Goal: Transaction & Acquisition: Purchase product/service

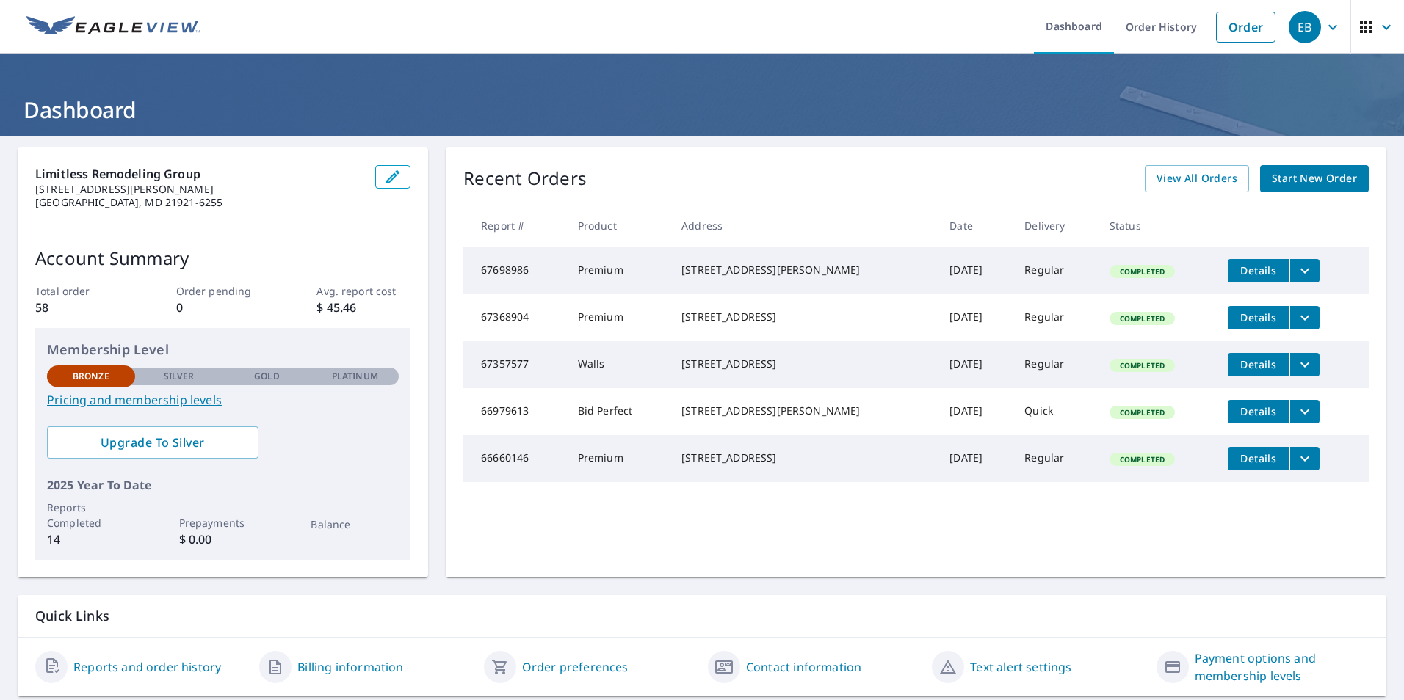
click at [1377, 32] on icon "button" at bounding box center [1386, 27] width 18 height 18
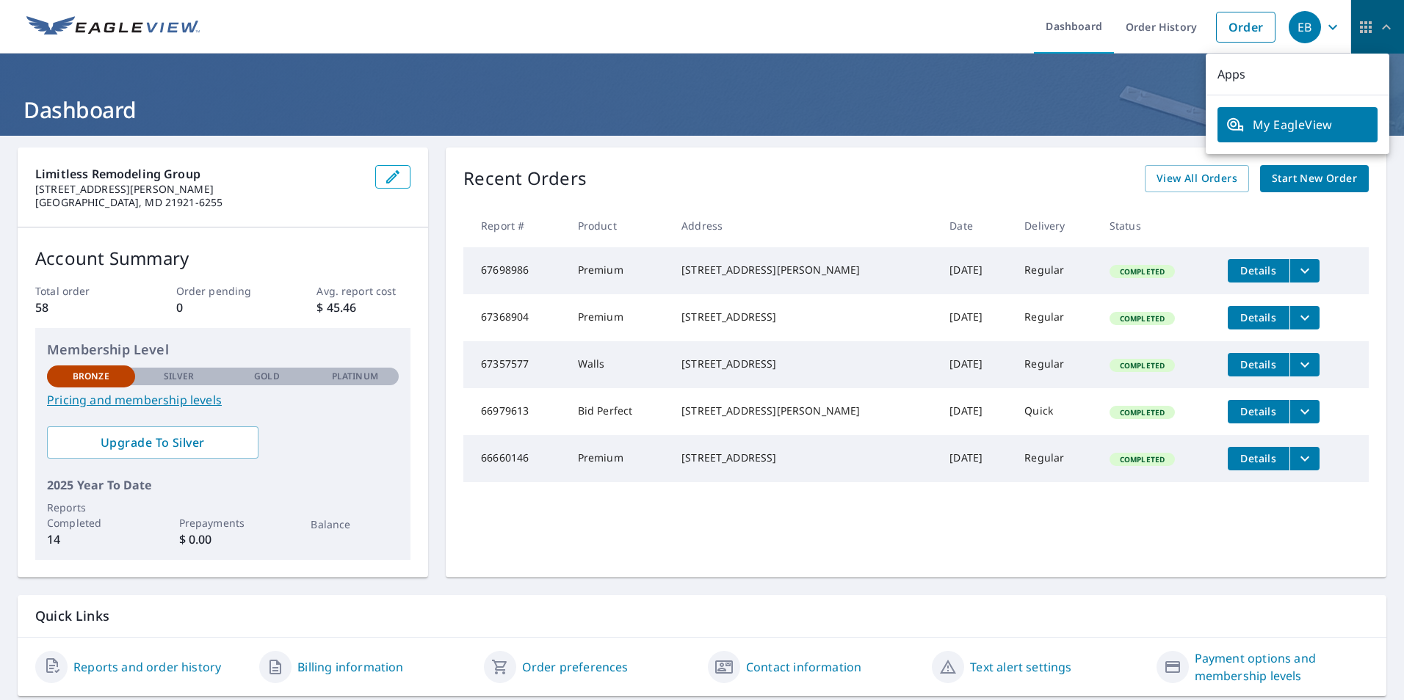
click at [1360, 32] on icon "button" at bounding box center [1366, 27] width 12 height 12
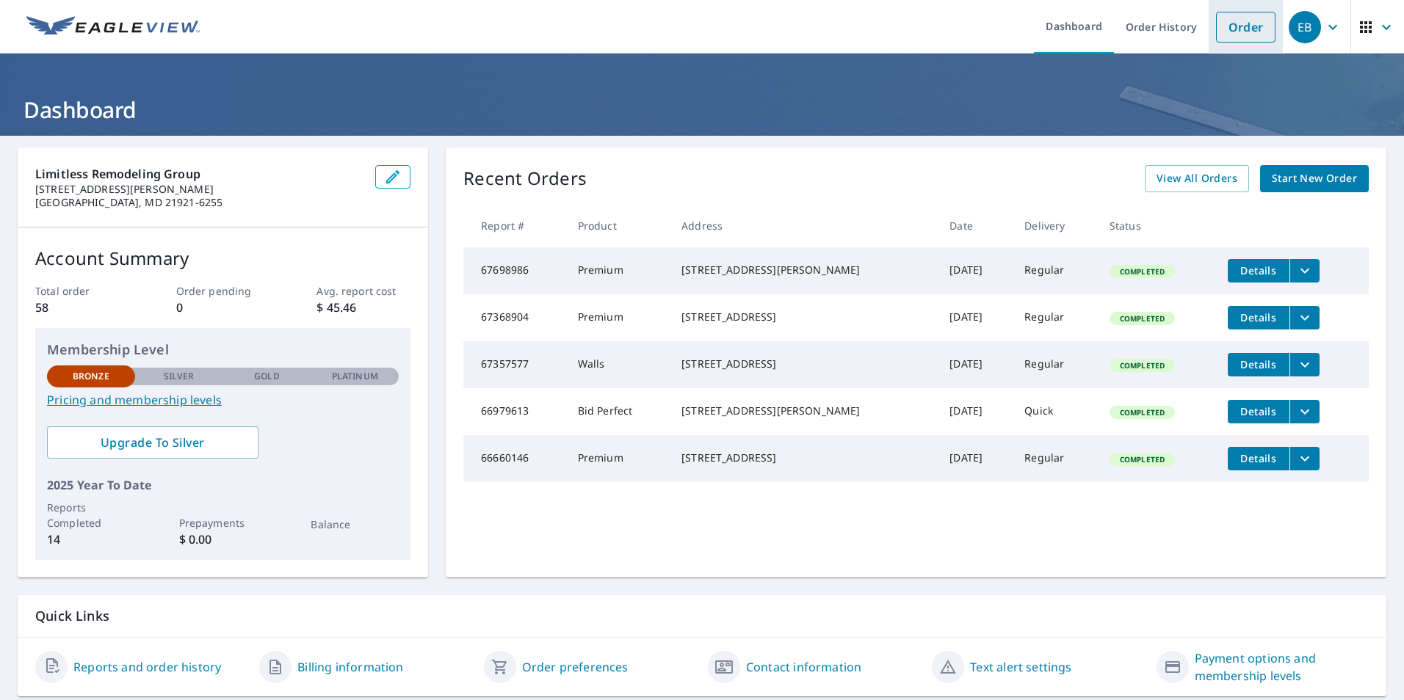
click at [1221, 29] on link "Order" at bounding box center [1245, 27] width 59 height 31
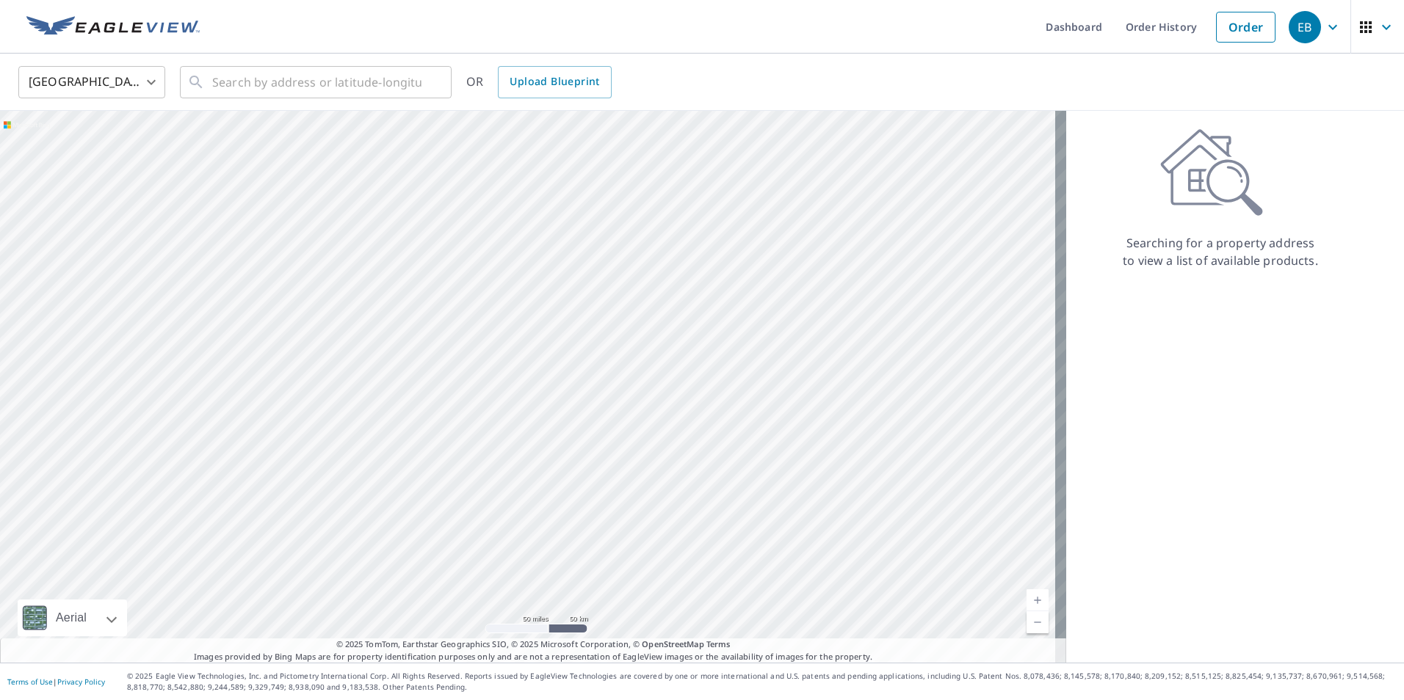
drag, startPoint x: 910, startPoint y: 195, endPoint x: 906, endPoint y: 181, distance: 15.3
click at [906, 181] on div at bounding box center [533, 387] width 1066 height 552
drag, startPoint x: 879, startPoint y: 219, endPoint x: 724, endPoint y: 364, distance: 212.4
click at [724, 365] on div at bounding box center [533, 387] width 1066 height 552
drag, startPoint x: 695, startPoint y: 360, endPoint x: 648, endPoint y: 242, distance: 126.9
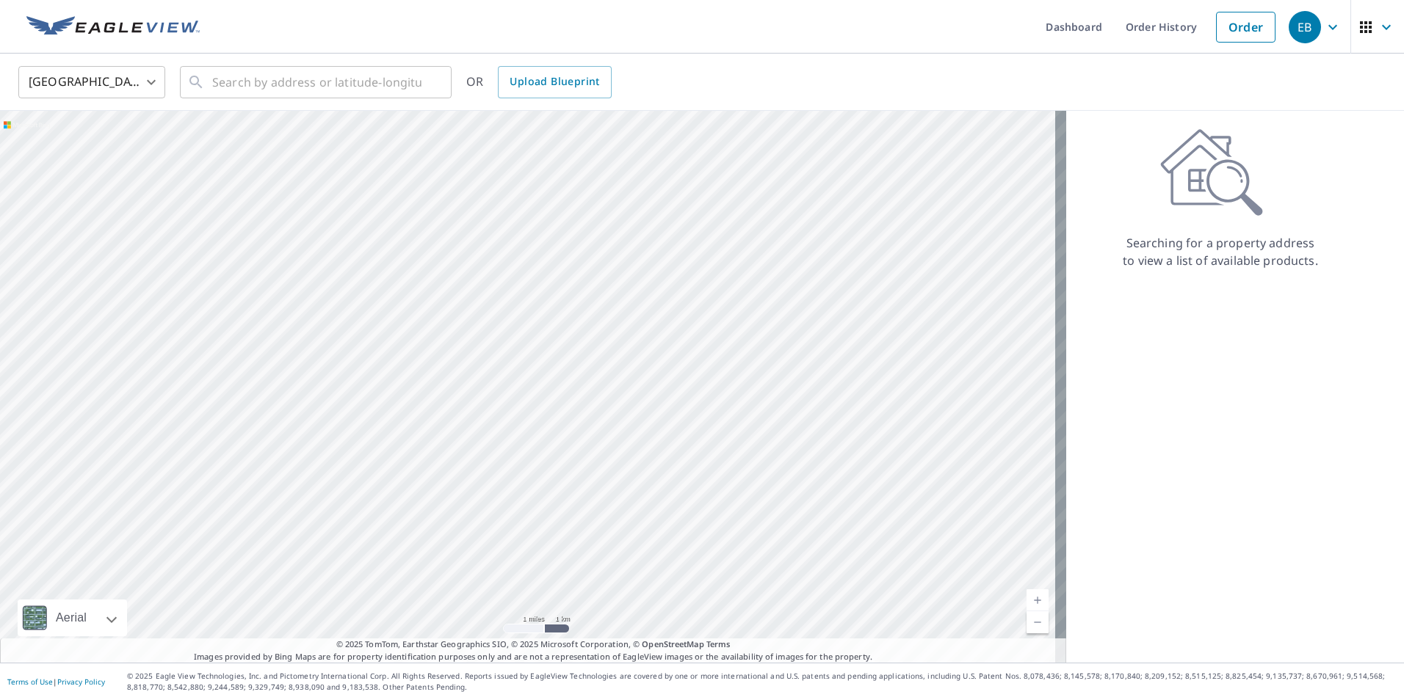
click at [652, 201] on div at bounding box center [533, 387] width 1066 height 552
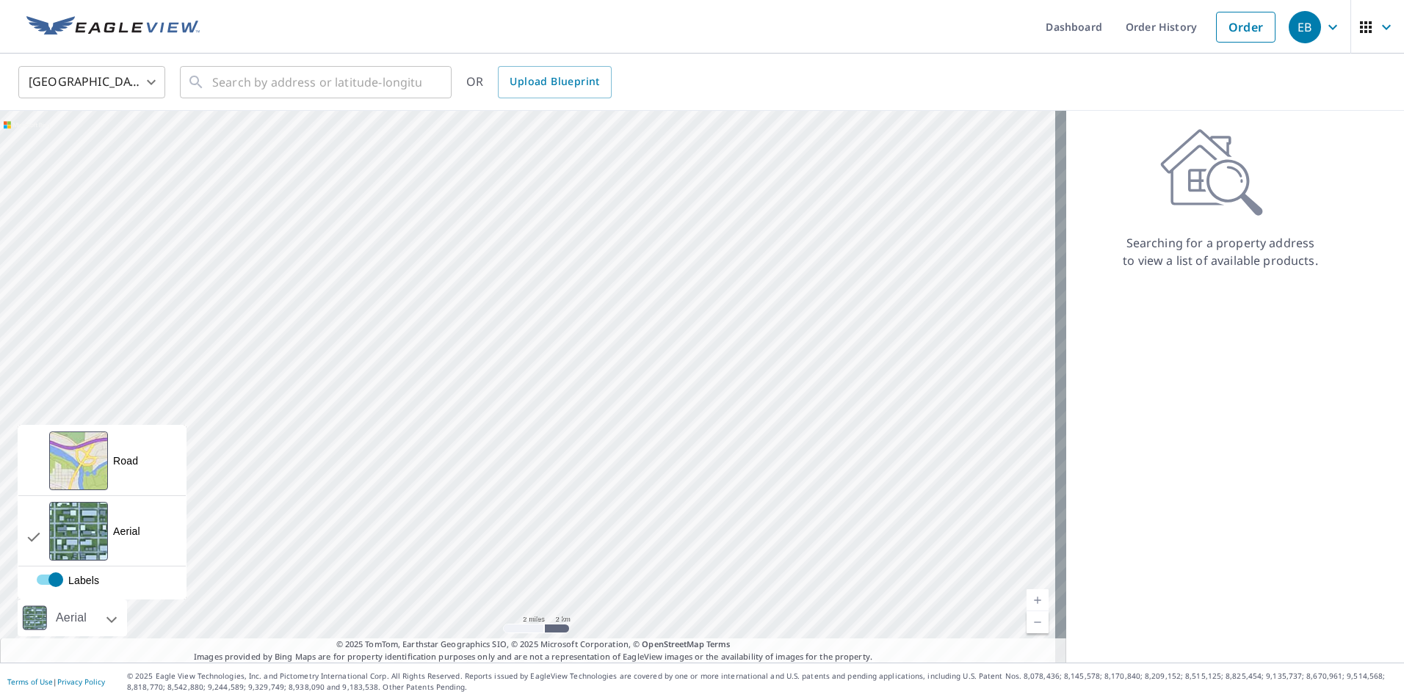
click at [100, 616] on div at bounding box center [95, 618] width 9 height 37
click at [90, 476] on div "View aerial and more..." at bounding box center [78, 461] width 59 height 59
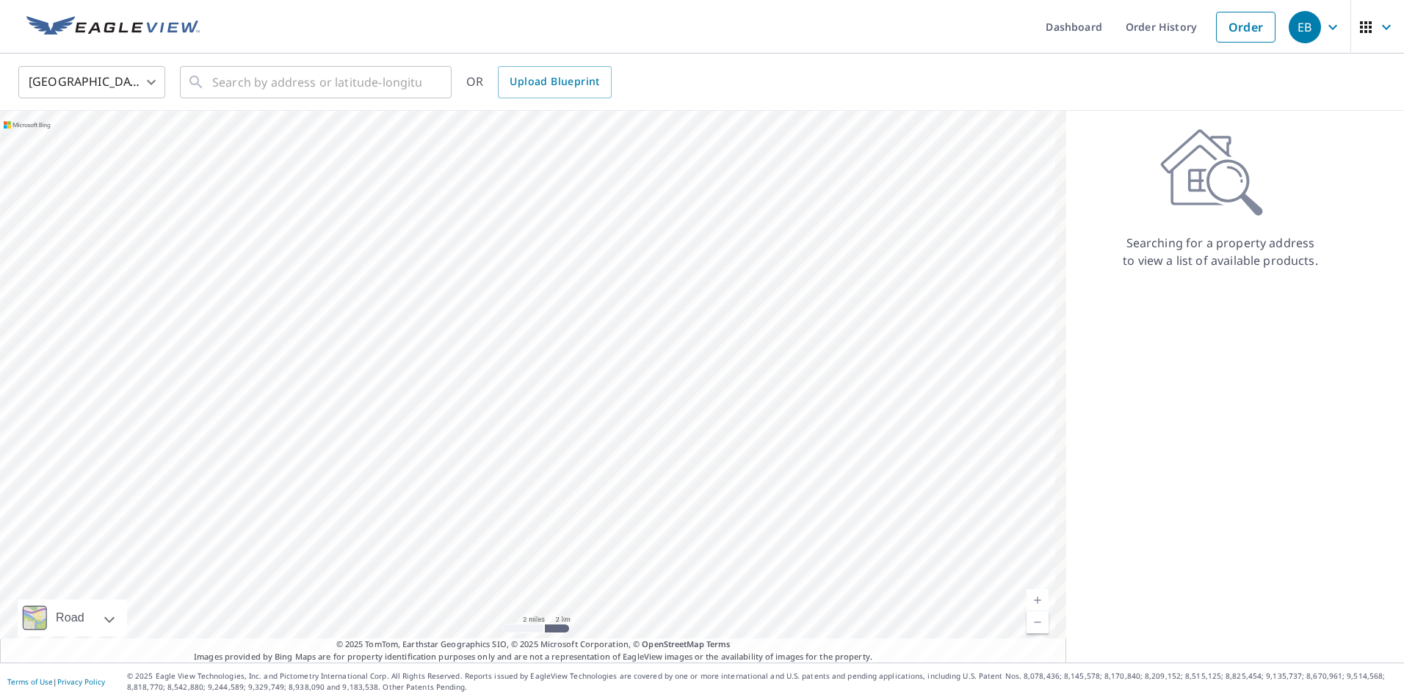
drag, startPoint x: 603, startPoint y: 262, endPoint x: 561, endPoint y: 292, distance: 51.5
click at [561, 292] on div at bounding box center [533, 387] width 1066 height 552
click at [695, 396] on div at bounding box center [533, 387] width 1066 height 552
drag, startPoint x: 703, startPoint y: 388, endPoint x: 645, endPoint y: 371, distance: 60.2
click at [645, 371] on div at bounding box center [533, 387] width 1066 height 552
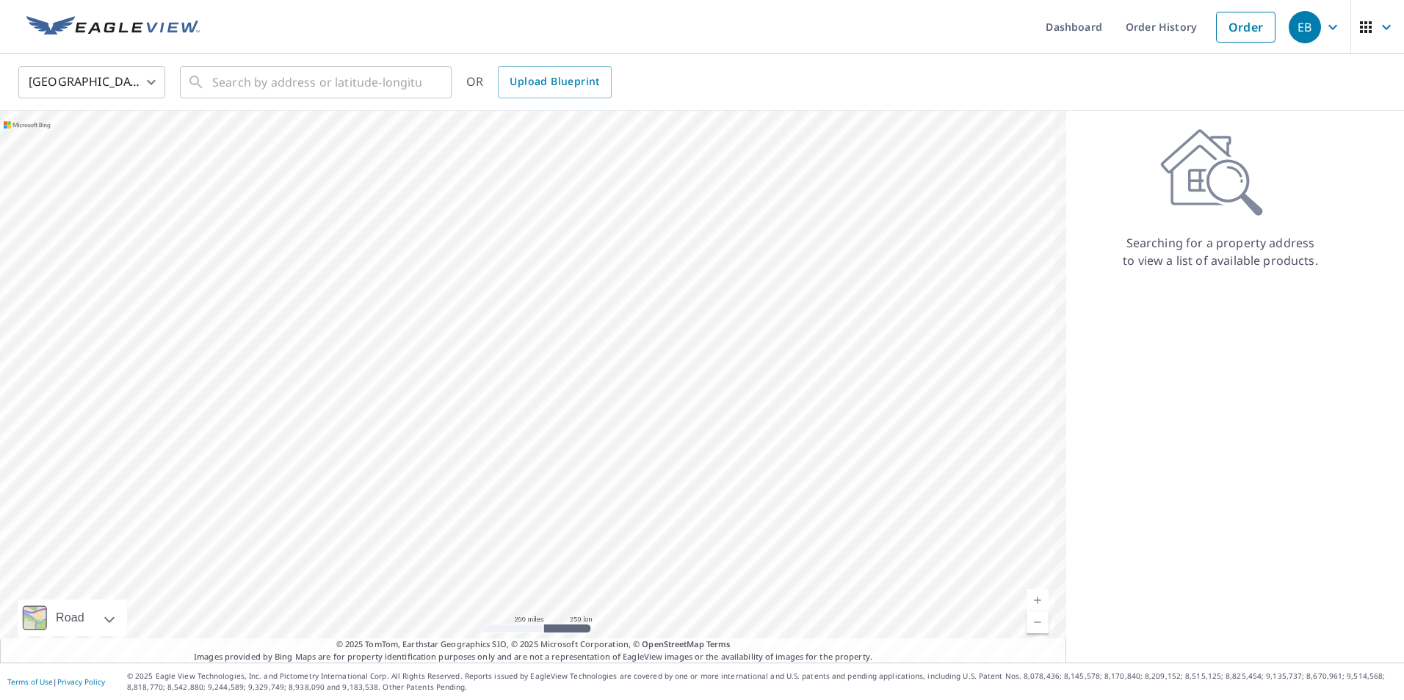
click at [869, 319] on div at bounding box center [533, 387] width 1066 height 552
click at [1027, 604] on link "Current Level 5, Zoom In" at bounding box center [1037, 601] width 22 height 22
drag, startPoint x: 1029, startPoint y: 604, endPoint x: 993, endPoint y: 516, distance: 95.4
click at [1026, 600] on link "Current Level 5, Zoom In" at bounding box center [1037, 601] width 22 height 22
drag, startPoint x: 882, startPoint y: 371, endPoint x: 420, endPoint y: 258, distance: 476.0
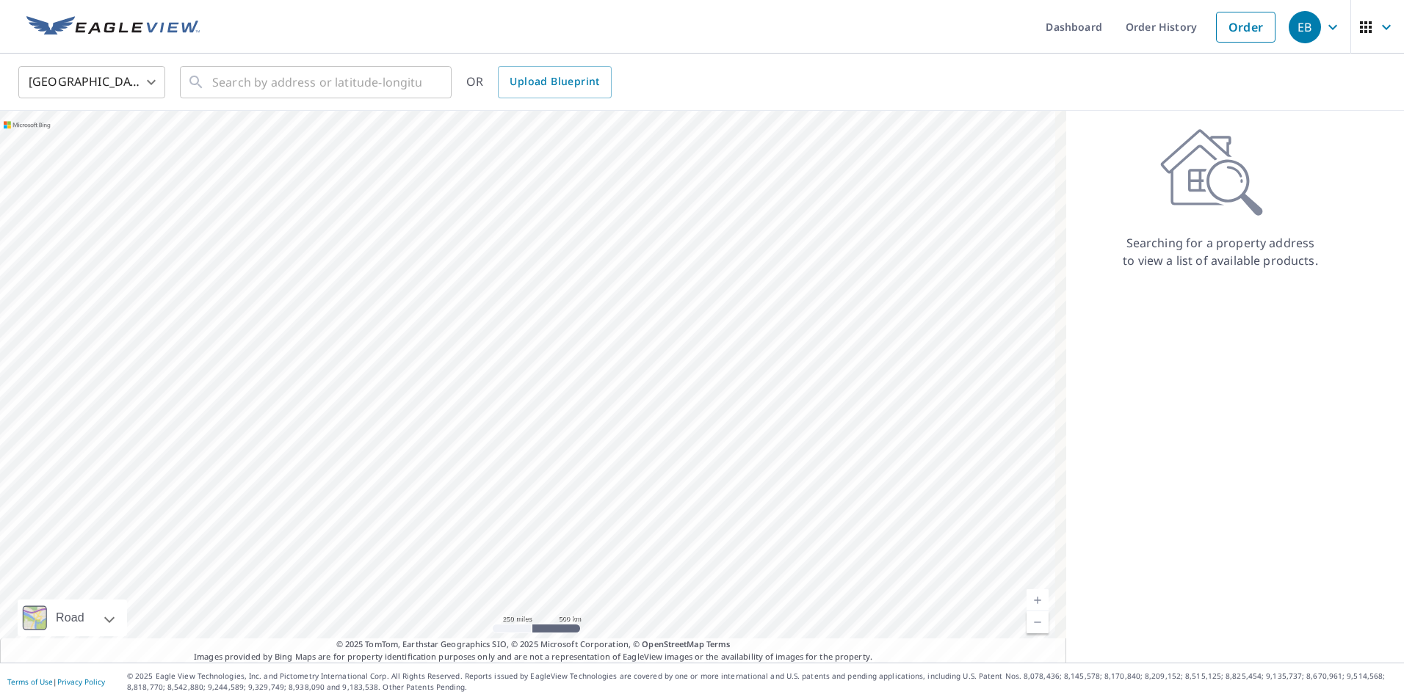
click at [422, 272] on div at bounding box center [533, 387] width 1066 height 552
click at [330, 84] on input "text" at bounding box center [316, 82] width 209 height 41
click at [131, 76] on body "EB EB Dashboard Order History Order EB United States US ​ ​ OR Upload Blueprint…" at bounding box center [702, 350] width 1404 height 700
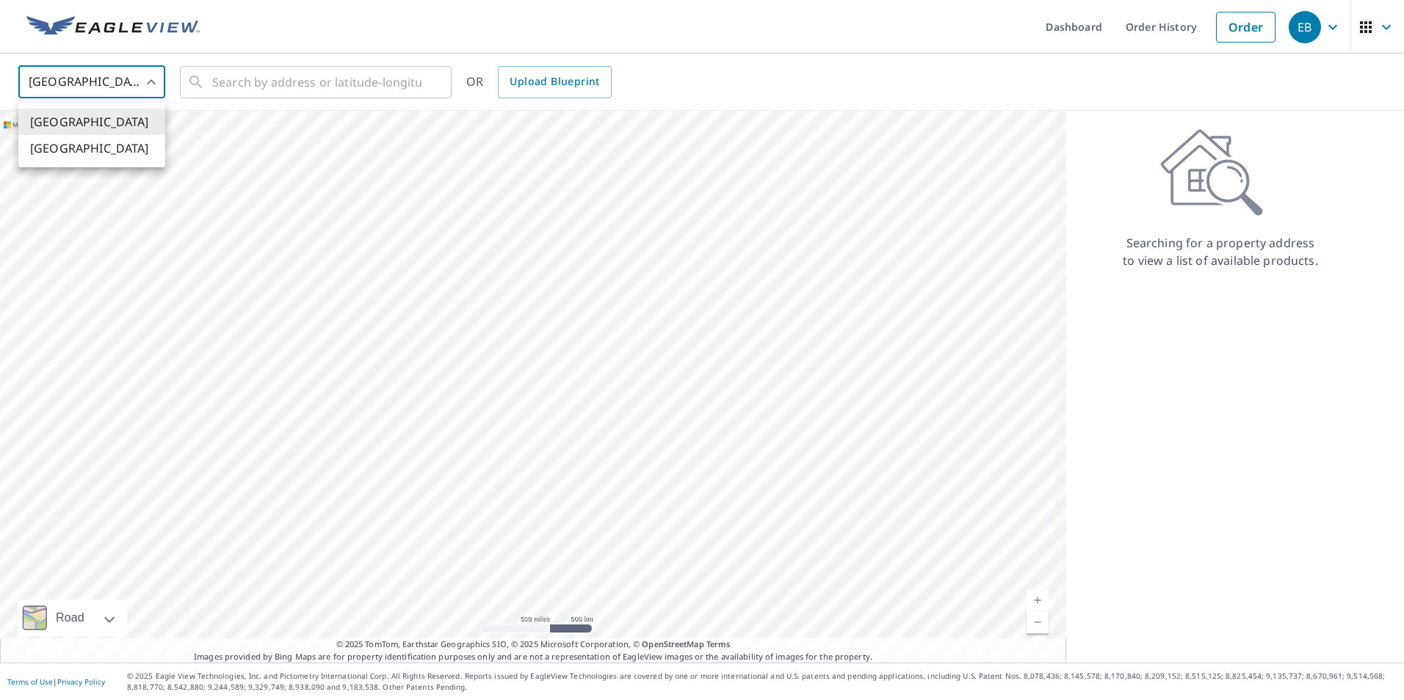
click at [126, 80] on div at bounding box center [702, 350] width 1404 height 700
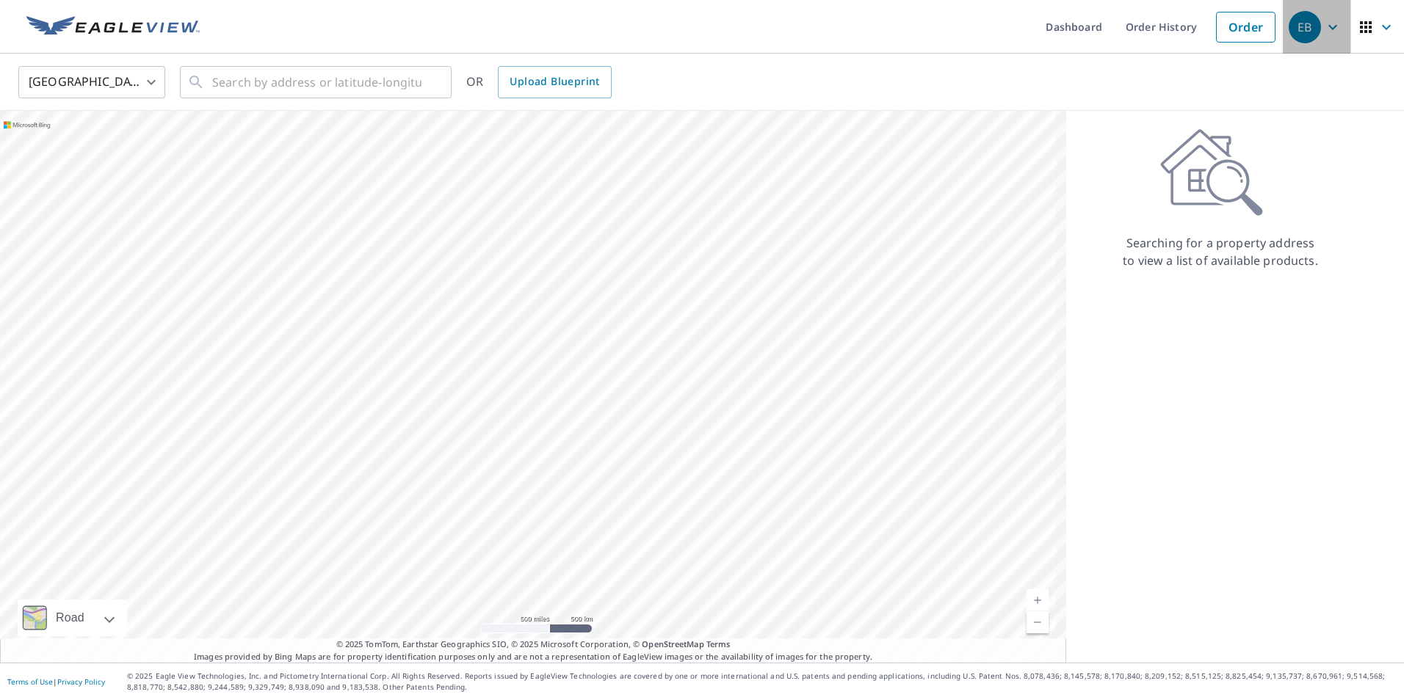
click at [1299, 31] on div "EB" at bounding box center [1304, 27] width 32 height 32
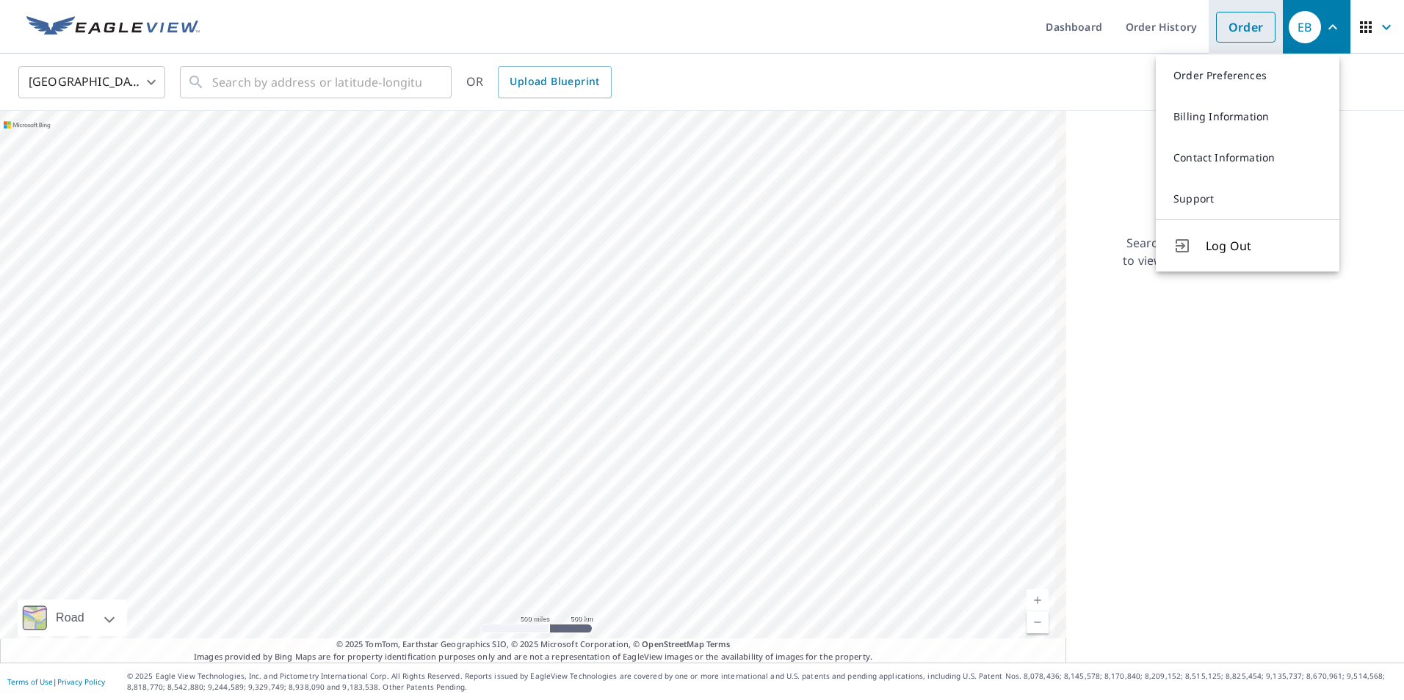
click at [1238, 26] on link "Order" at bounding box center [1245, 27] width 59 height 31
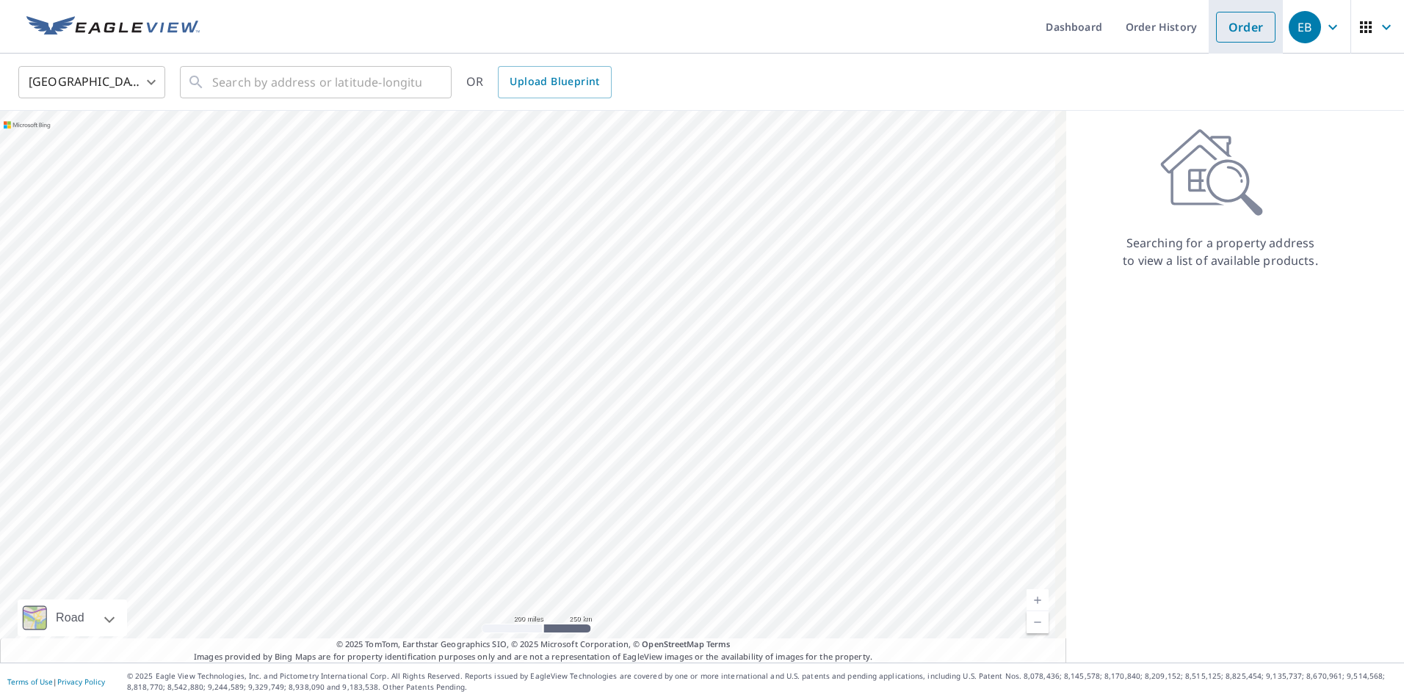
click at [1241, 29] on link "Order" at bounding box center [1245, 27] width 59 height 31
click at [1360, 32] on icon "button" at bounding box center [1366, 27] width 12 height 12
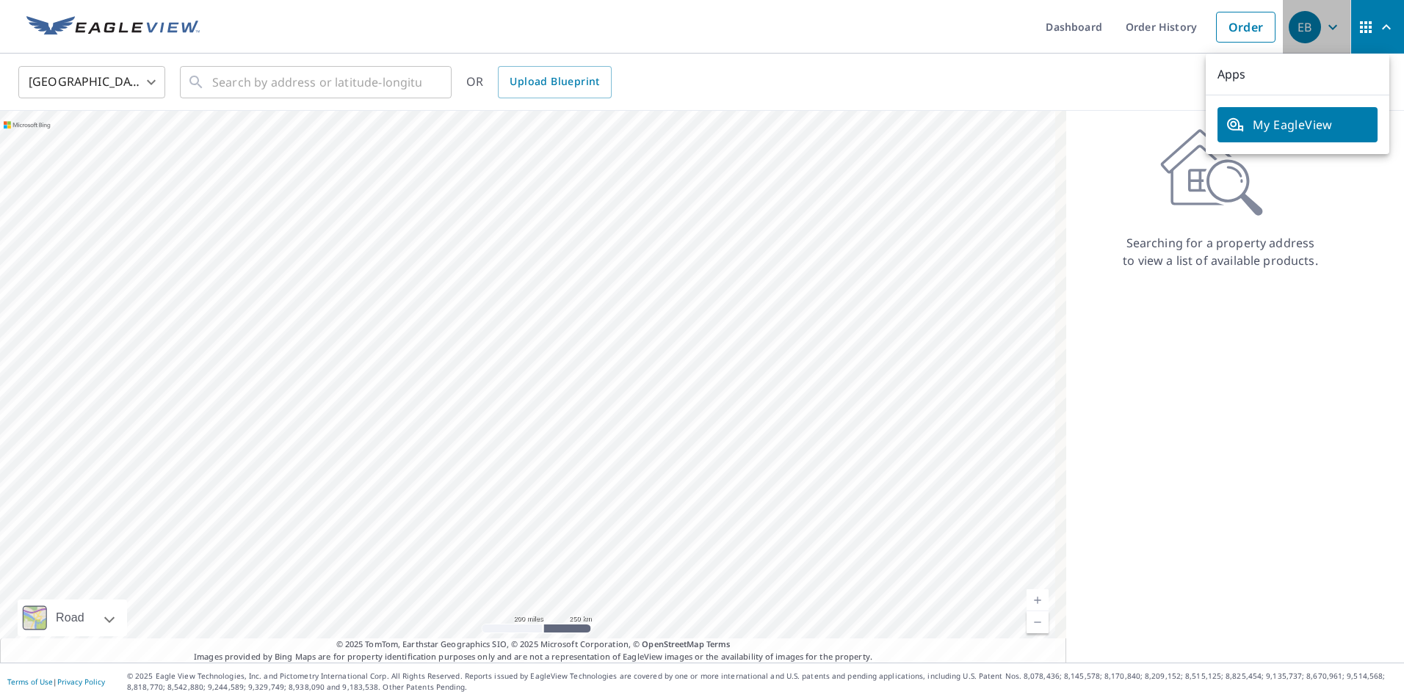
click at [1330, 23] on icon "button" at bounding box center [1333, 27] width 18 height 18
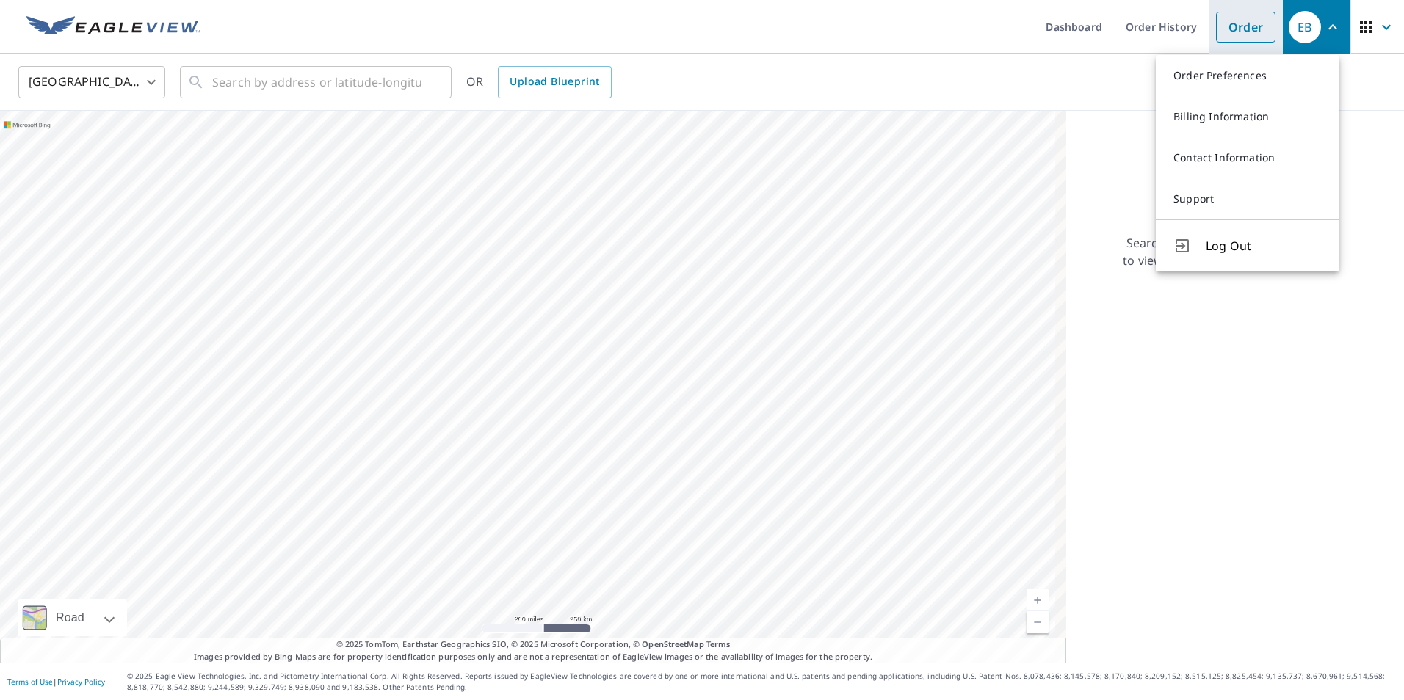
click at [1234, 26] on link "Order" at bounding box center [1245, 27] width 59 height 31
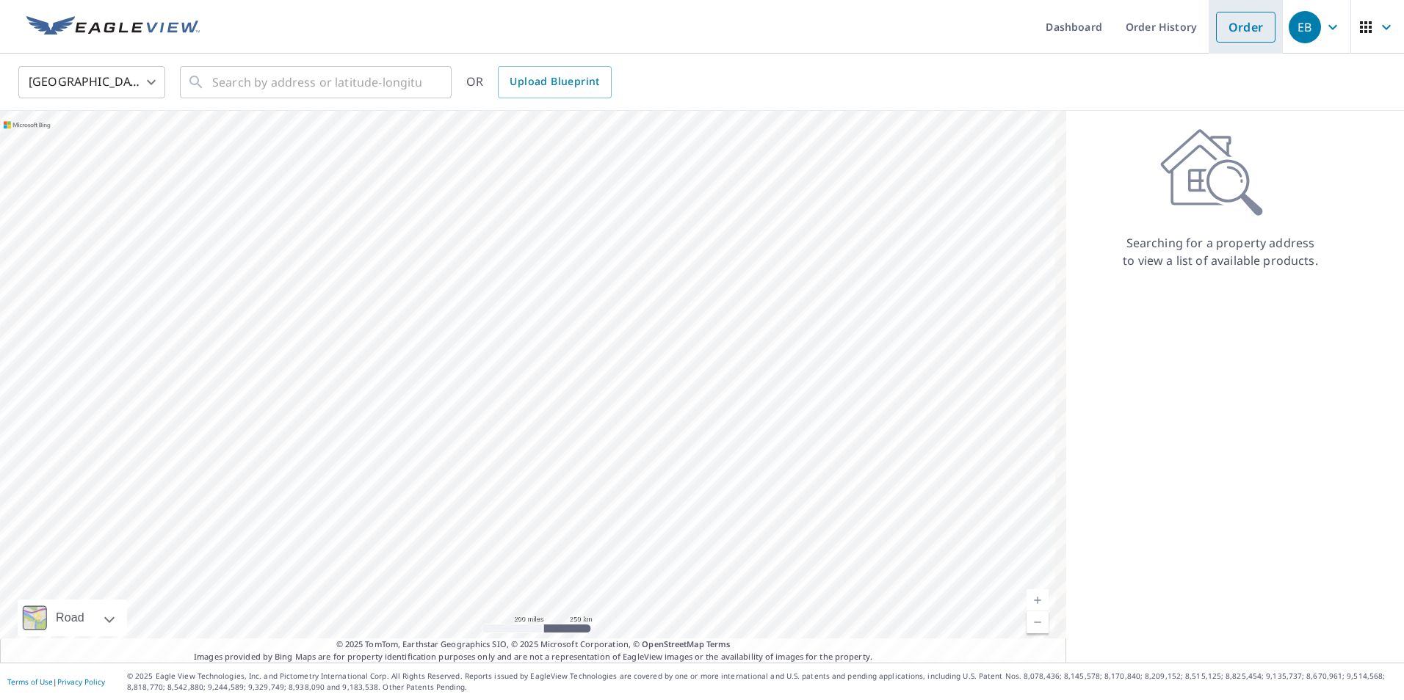
click at [1236, 25] on link "Order" at bounding box center [1245, 27] width 59 height 31
click at [877, 322] on div at bounding box center [533, 387] width 1066 height 552
drag, startPoint x: 799, startPoint y: 501, endPoint x: 659, endPoint y: 341, distance: 212.3
click at [659, 341] on div at bounding box center [533, 387] width 1066 height 552
click at [355, 258] on div at bounding box center [533, 387] width 1066 height 552
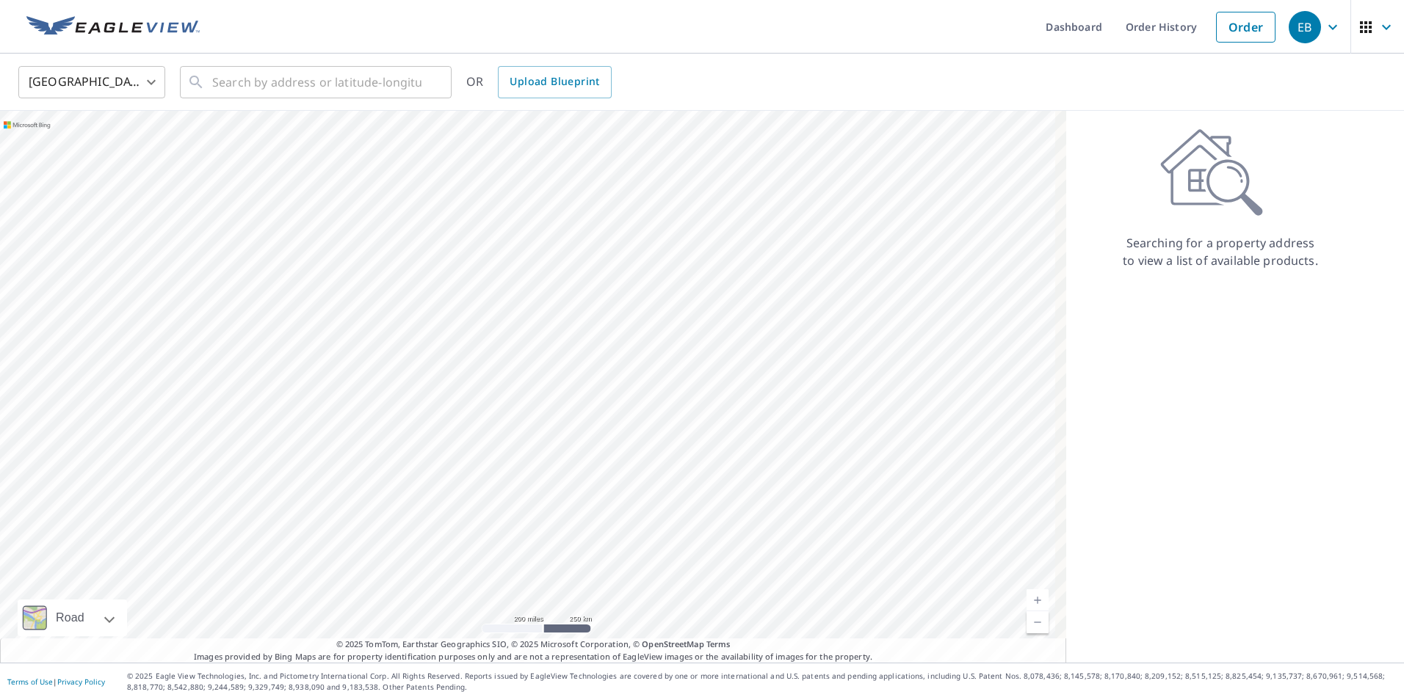
click at [867, 327] on div at bounding box center [533, 387] width 1066 height 552
drag, startPoint x: 568, startPoint y: 225, endPoint x: 455, endPoint y: 465, distance: 265.4
click at [455, 465] on div at bounding box center [533, 387] width 1066 height 552
drag, startPoint x: 563, startPoint y: 605, endPoint x: 557, endPoint y: 286, distance: 318.7
click at [562, 273] on div at bounding box center [533, 387] width 1066 height 552
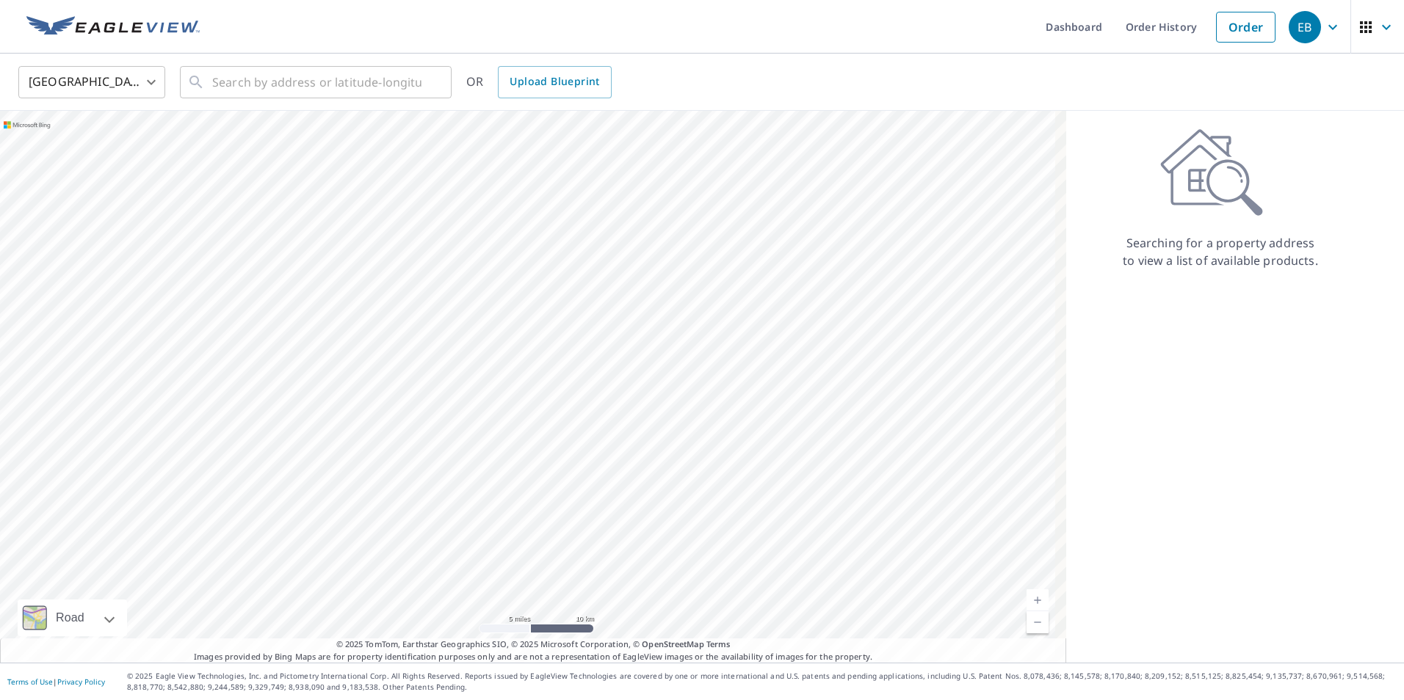
drag, startPoint x: 675, startPoint y: 182, endPoint x: 467, endPoint y: 532, distance: 407.6
click at [467, 532] on div at bounding box center [533, 387] width 1066 height 552
drag, startPoint x: 722, startPoint y: 244, endPoint x: 646, endPoint y: 311, distance: 101.9
click at [631, 339] on div at bounding box center [533, 387] width 1066 height 552
drag, startPoint x: 857, startPoint y: 225, endPoint x: 610, endPoint y: 557, distance: 414.5
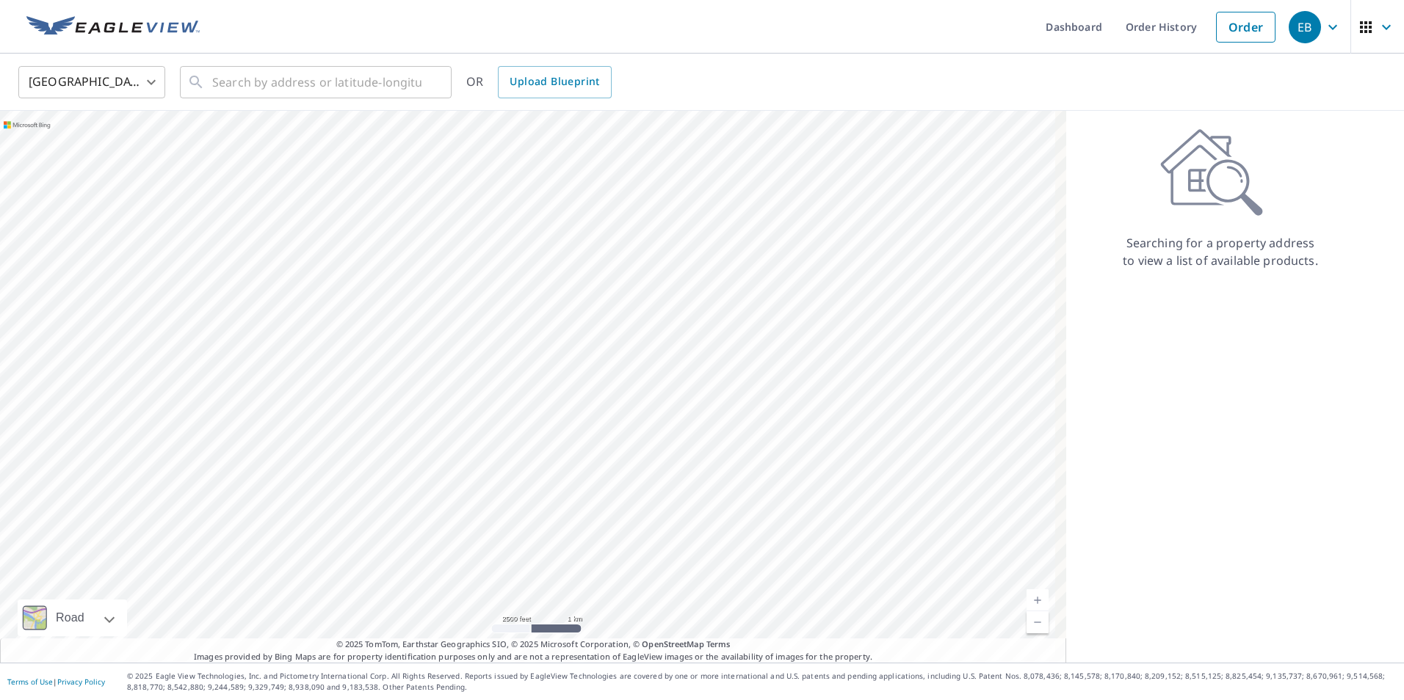
click at [613, 561] on div at bounding box center [533, 387] width 1066 height 552
drag, startPoint x: 370, startPoint y: 247, endPoint x: 617, endPoint y: 462, distance: 327.8
click at [620, 463] on div at bounding box center [533, 387] width 1066 height 552
drag, startPoint x: 344, startPoint y: 281, endPoint x: 710, endPoint y: 703, distance: 558.9
click at [710, 700] on html "EB EB Dashboard Order History Order EB United States US ​ ​ OR Upload Blueprint…" at bounding box center [702, 350] width 1404 height 700
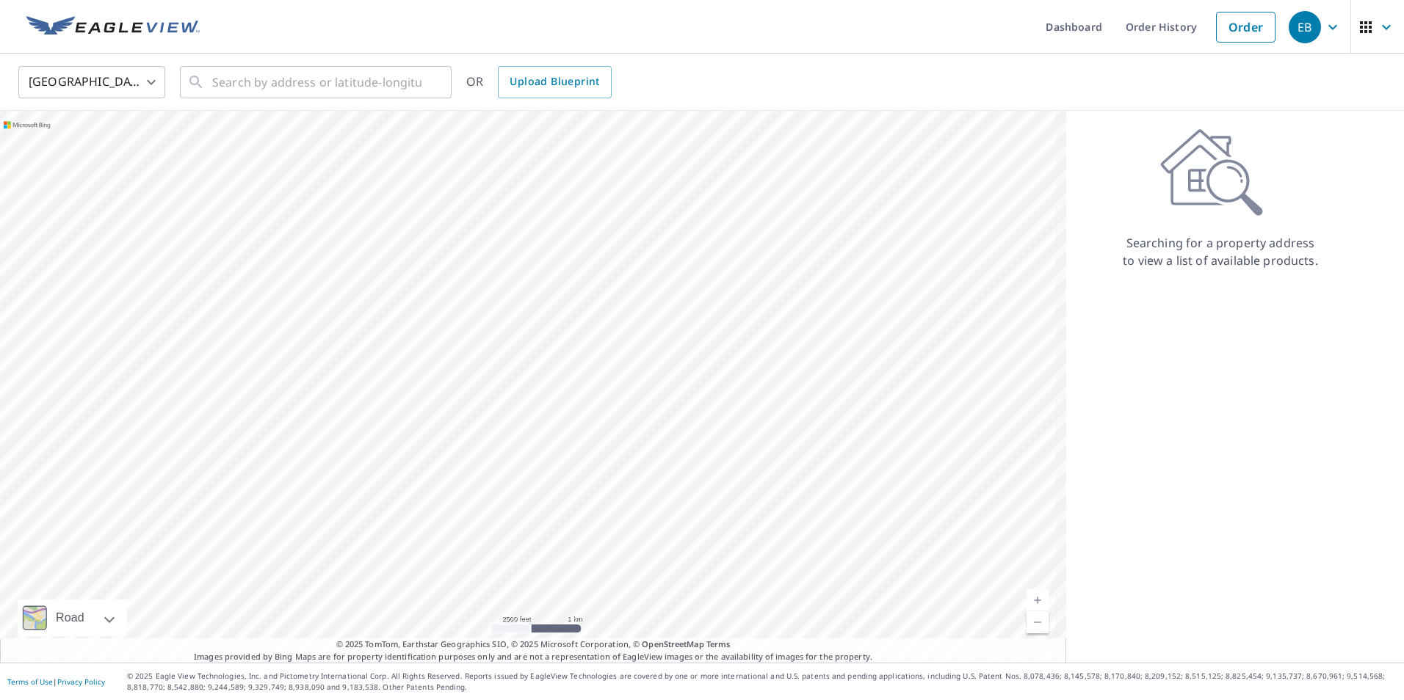
click at [276, 493] on div at bounding box center [533, 387] width 1066 height 552
drag, startPoint x: 62, startPoint y: 258, endPoint x: 659, endPoint y: 680, distance: 731.2
click at [659, 680] on div "Dashboard Order History Order EB United States US ​ ​ OR Upload Blueprint Road …" at bounding box center [702, 350] width 1404 height 700
click at [476, 469] on div at bounding box center [533, 387] width 1066 height 552
drag, startPoint x: 116, startPoint y: 136, endPoint x: 466, endPoint y: 572, distance: 559.3
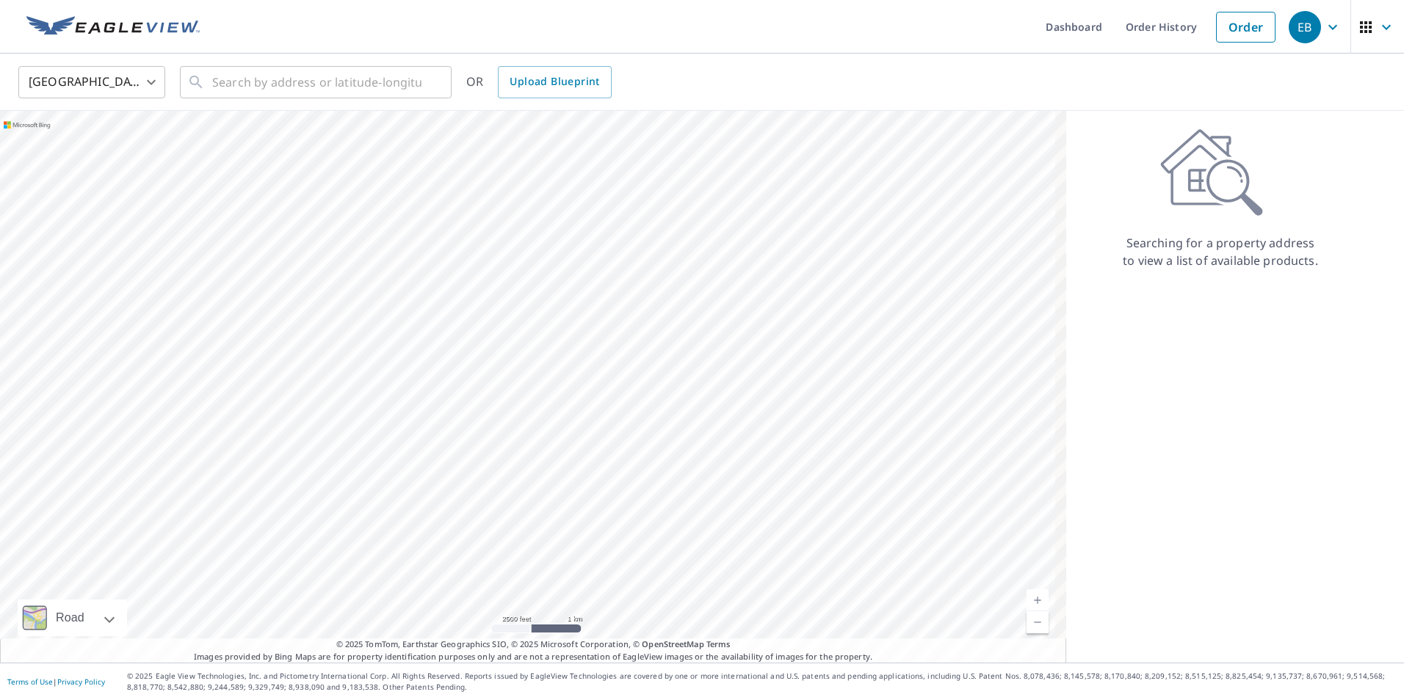
click at [466, 572] on div at bounding box center [533, 387] width 1066 height 552
drag, startPoint x: 575, startPoint y: 164, endPoint x: 634, endPoint y: 405, distance: 247.9
click at [634, 405] on div at bounding box center [533, 387] width 1066 height 552
drag, startPoint x: 507, startPoint y: 260, endPoint x: 210, endPoint y: 717, distance: 545.1
click at [210, 700] on html "EB EB Dashboard Order History Order EB United States US ​ ​ OR Upload Blueprint…" at bounding box center [702, 350] width 1404 height 700
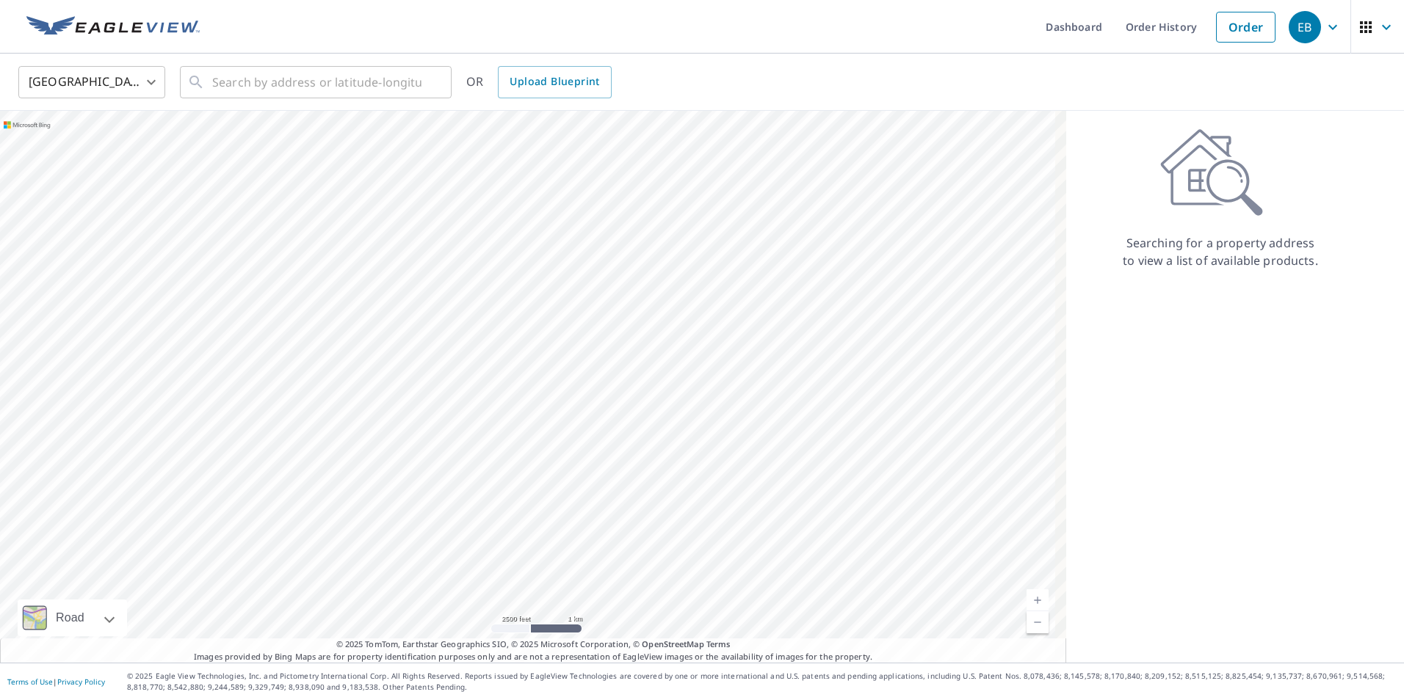
click at [347, 614] on div at bounding box center [533, 387] width 1066 height 552
drag, startPoint x: 395, startPoint y: 347, endPoint x: 816, endPoint y: 827, distance: 638.9
click at [816, 700] on html "EB EB Dashboard Order History Order EB United States US ​ ​ OR Upload Blueprint…" at bounding box center [702, 350] width 1404 height 700
click at [1066, 437] on div "Searching for a property address to view a list of available products." at bounding box center [1220, 387] width 308 height 552
click at [493, 647] on span "© 2025 TomTom, Earthstar Geographics SIO, © 2025 Microsoft Corporation, © OpenS…" at bounding box center [533, 645] width 394 height 12
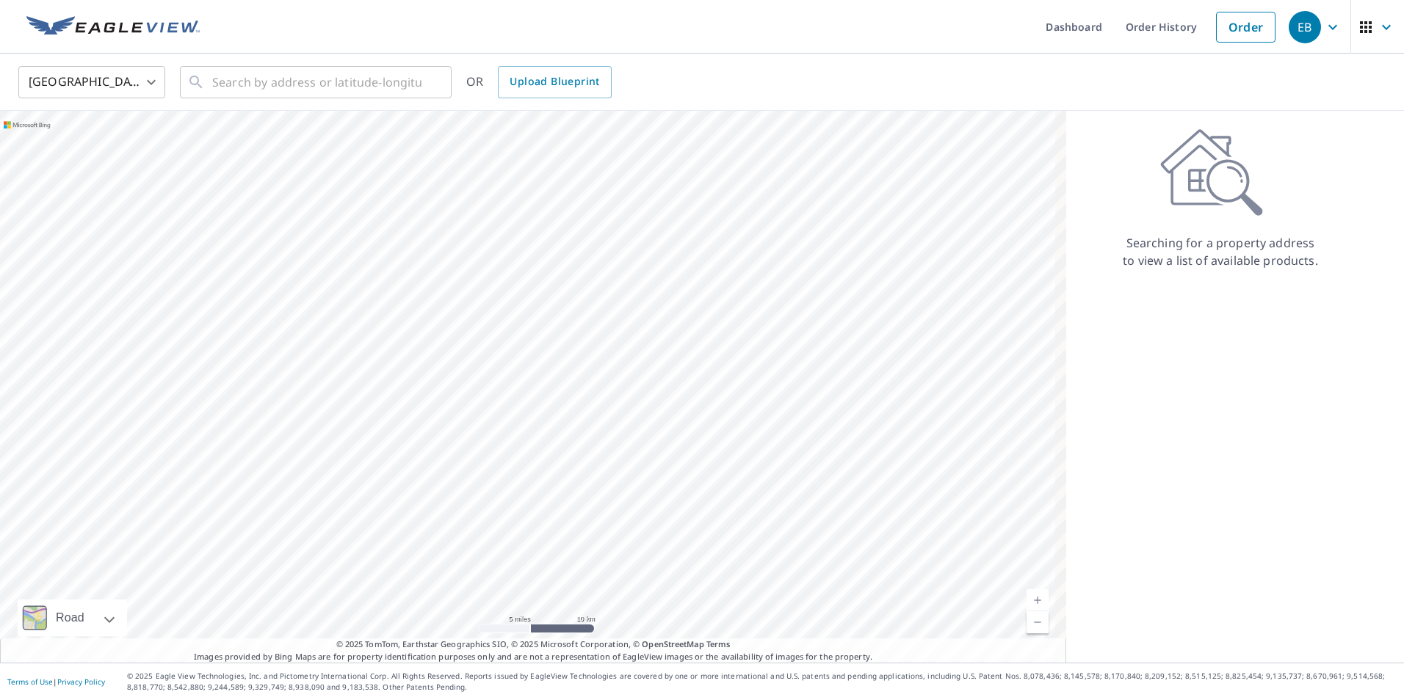
click at [514, 597] on div at bounding box center [533, 387] width 1066 height 552
drag, startPoint x: 758, startPoint y: 223, endPoint x: 681, endPoint y: 548, distance: 334.1
click at [681, 548] on div at bounding box center [533, 387] width 1066 height 552
drag, startPoint x: 543, startPoint y: 311, endPoint x: 592, endPoint y: 554, distance: 248.1
click at [592, 554] on div at bounding box center [533, 387] width 1066 height 552
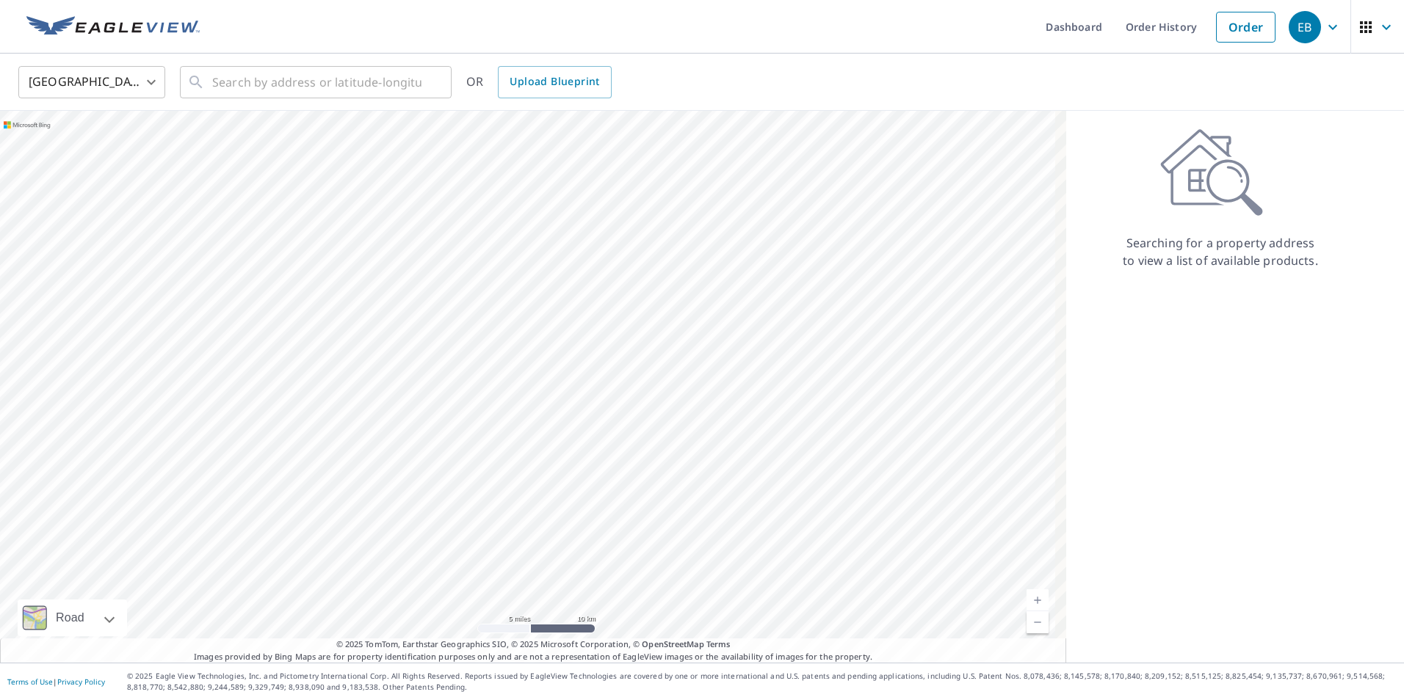
drag, startPoint x: 374, startPoint y: 329, endPoint x: 467, endPoint y: 493, distance: 189.0
click at [467, 493] on div at bounding box center [533, 387] width 1066 height 552
drag, startPoint x: 311, startPoint y: 299, endPoint x: 406, endPoint y: 397, distance: 137.1
click at [406, 397] on div at bounding box center [533, 387] width 1066 height 552
drag, startPoint x: 452, startPoint y: 238, endPoint x: 134, endPoint y: 702, distance: 562.9
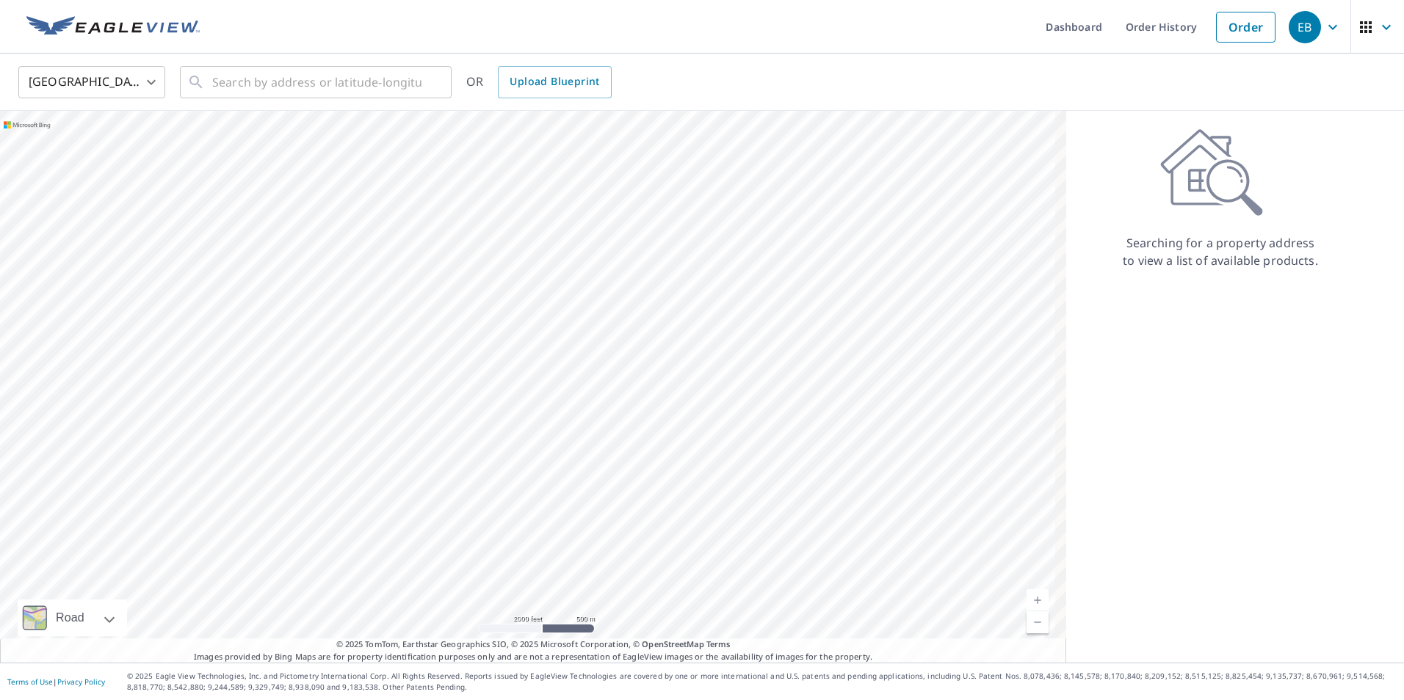
click at [134, 700] on html "EB EB Dashboard Order History Order EB United States US ​ ​ OR Upload Blueprint…" at bounding box center [702, 350] width 1404 height 700
click at [432, 455] on div at bounding box center [533, 387] width 1066 height 552
drag, startPoint x: 778, startPoint y: 258, endPoint x: 338, endPoint y: 543, distance: 524.2
click at [338, 543] on div at bounding box center [533, 387] width 1066 height 552
drag, startPoint x: 626, startPoint y: 223, endPoint x: 570, endPoint y: 321, distance: 112.1
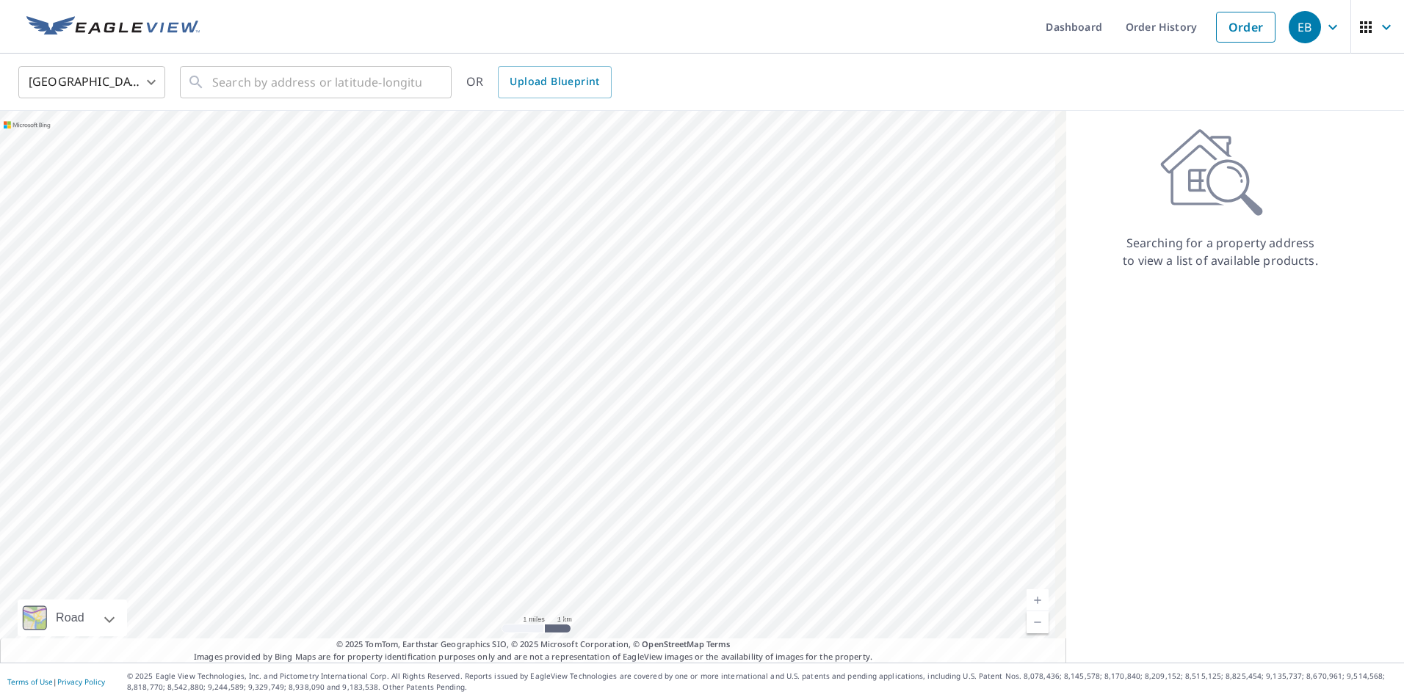
click at [570, 321] on div at bounding box center [533, 387] width 1066 height 552
drag, startPoint x: 151, startPoint y: 507, endPoint x: 521, endPoint y: 342, distance: 405.2
click at [521, 342] on div at bounding box center [533, 387] width 1066 height 552
drag, startPoint x: 347, startPoint y: 255, endPoint x: 403, endPoint y: 377, distance: 134.0
click at [421, 378] on div at bounding box center [533, 387] width 1066 height 552
